Goal: Navigation & Orientation: Find specific page/section

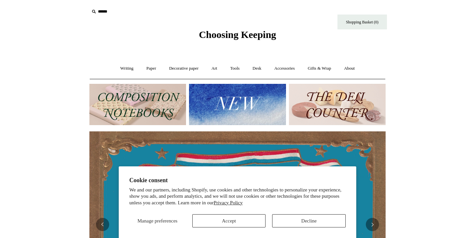
click at [223, 220] on button "Accept" at bounding box center [229, 220] width 74 height 13
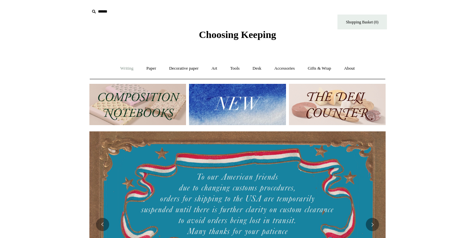
click at [123, 68] on link "Writing +" at bounding box center [126, 68] width 25 height 17
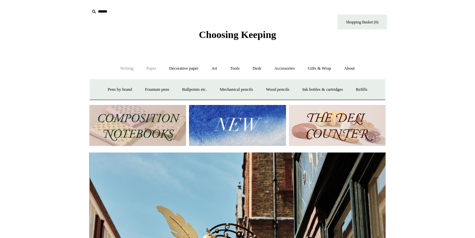
scroll to position [0, 296]
click at [149, 68] on link "Paper +" at bounding box center [151, 68] width 22 height 17
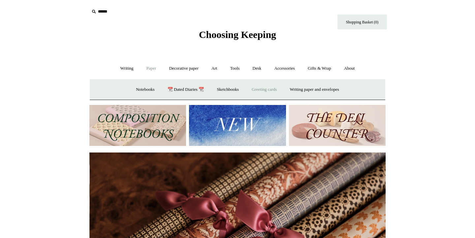
scroll to position [0, 592]
click at [265, 89] on link "Greeting cards +" at bounding box center [264, 89] width 37 height 17
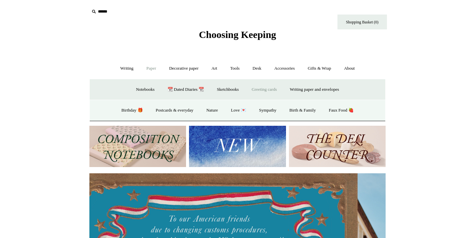
scroll to position [0, 0]
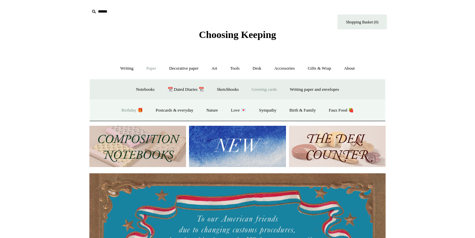
click at [125, 109] on link "Birthday 🎁" at bounding box center [131, 110] width 33 height 17
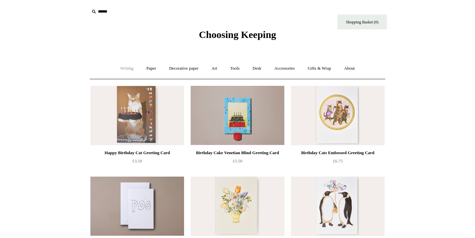
click at [123, 70] on link "Writing +" at bounding box center [126, 68] width 25 height 17
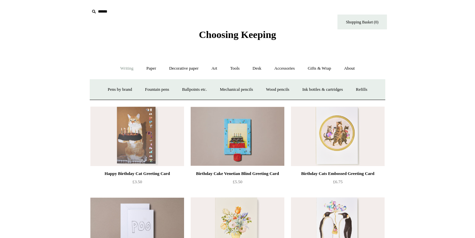
click at [126, 68] on link "Writing -" at bounding box center [126, 68] width 25 height 17
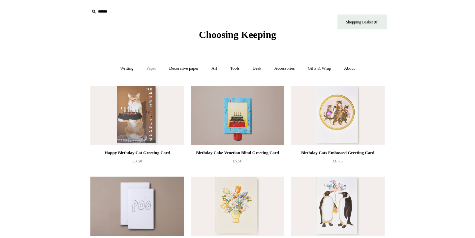
click at [150, 68] on link "Paper +" at bounding box center [151, 68] width 22 height 17
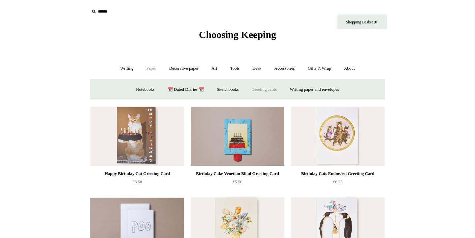
click at [267, 89] on link "Greeting cards +" at bounding box center [264, 89] width 37 height 17
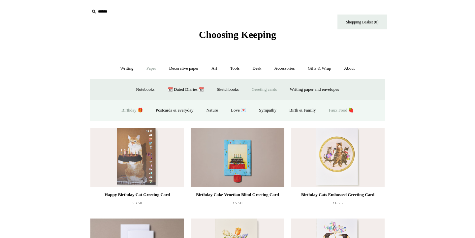
click at [344, 110] on link "Faux Food 🍓" at bounding box center [341, 110] width 37 height 17
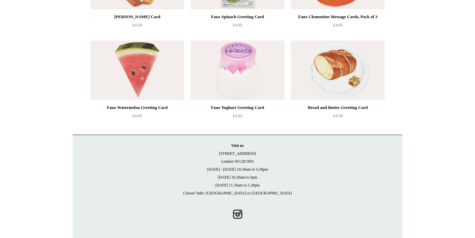
scroll to position [136, 0]
